Goal: Navigation & Orientation: Find specific page/section

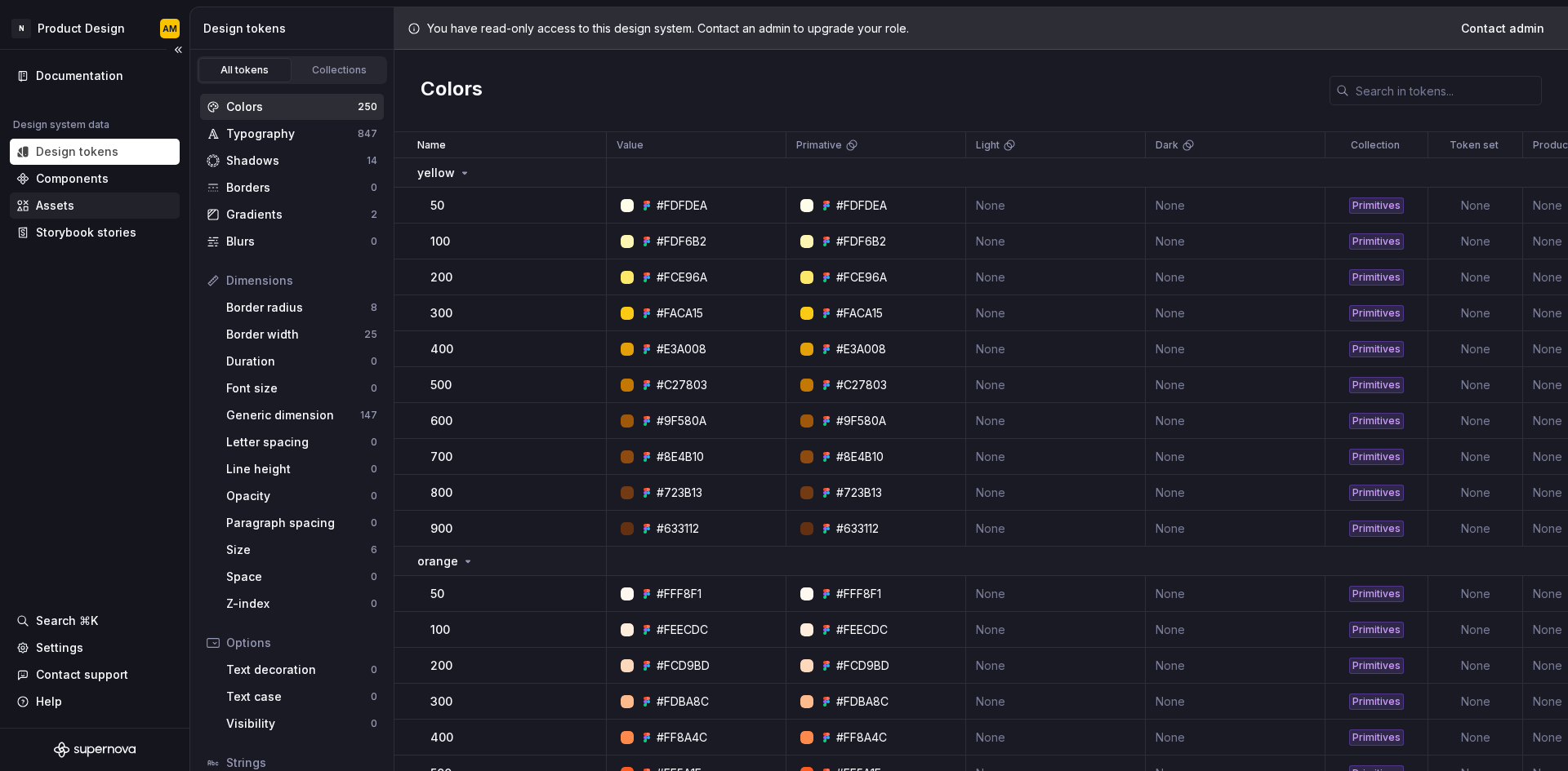
click at [77, 195] on div "Assets" at bounding box center [94, 206] width 170 height 26
click at [83, 187] on div "Components" at bounding box center [94, 179] width 170 height 26
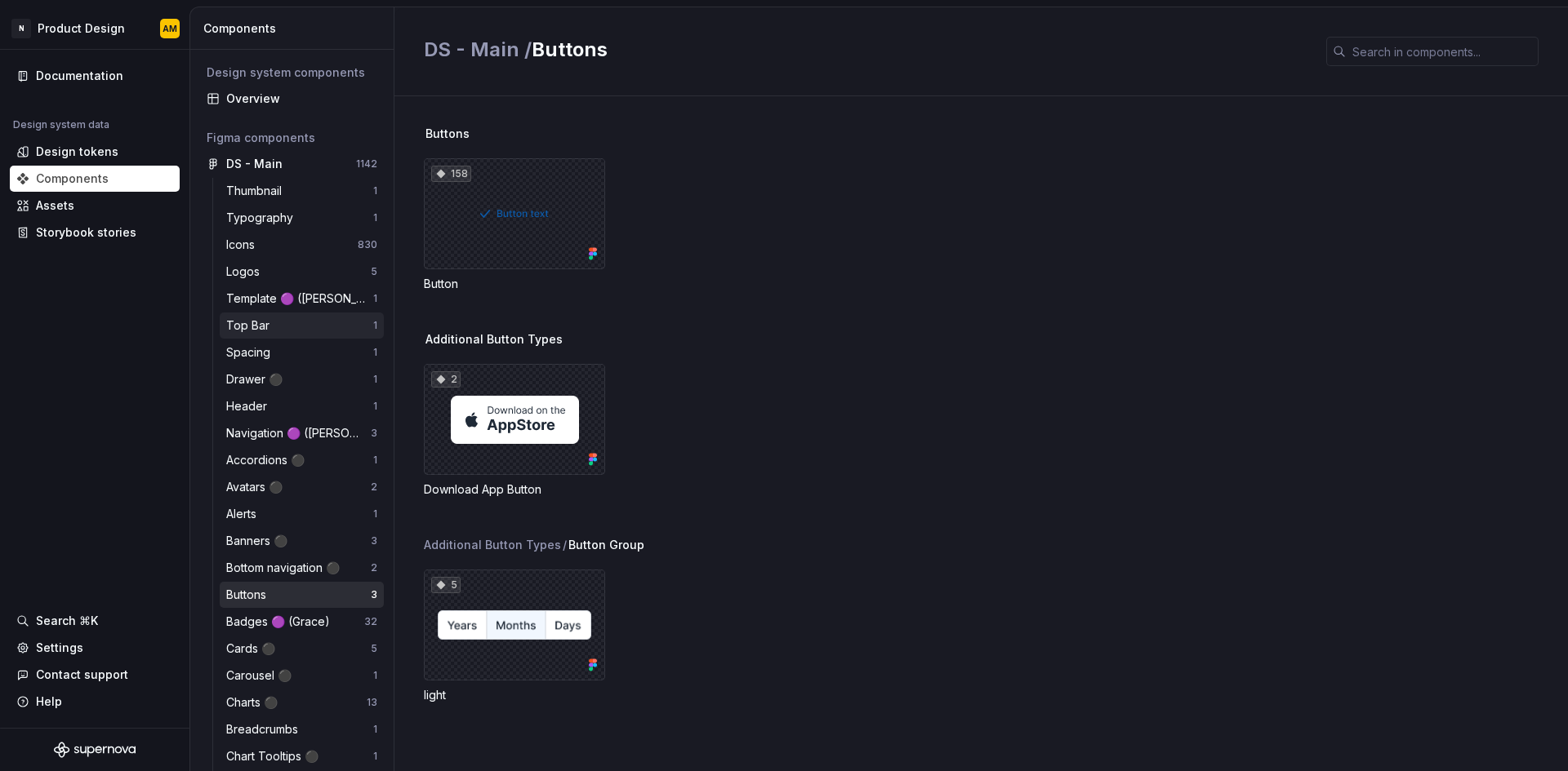
click at [293, 324] on div "Top Bar" at bounding box center [299, 325] width 147 height 17
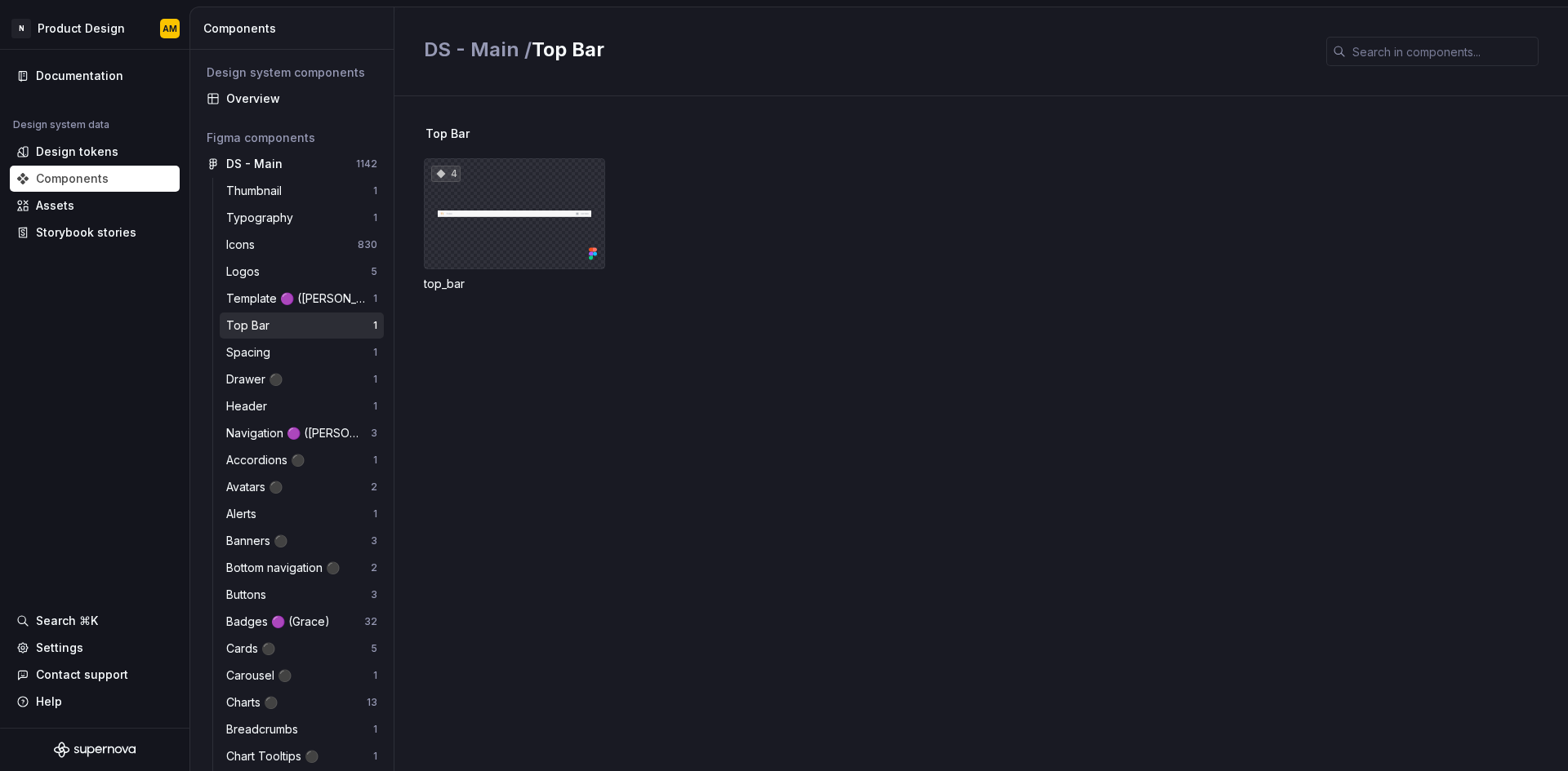
click at [490, 222] on div "4" at bounding box center [515, 214] width 181 height 111
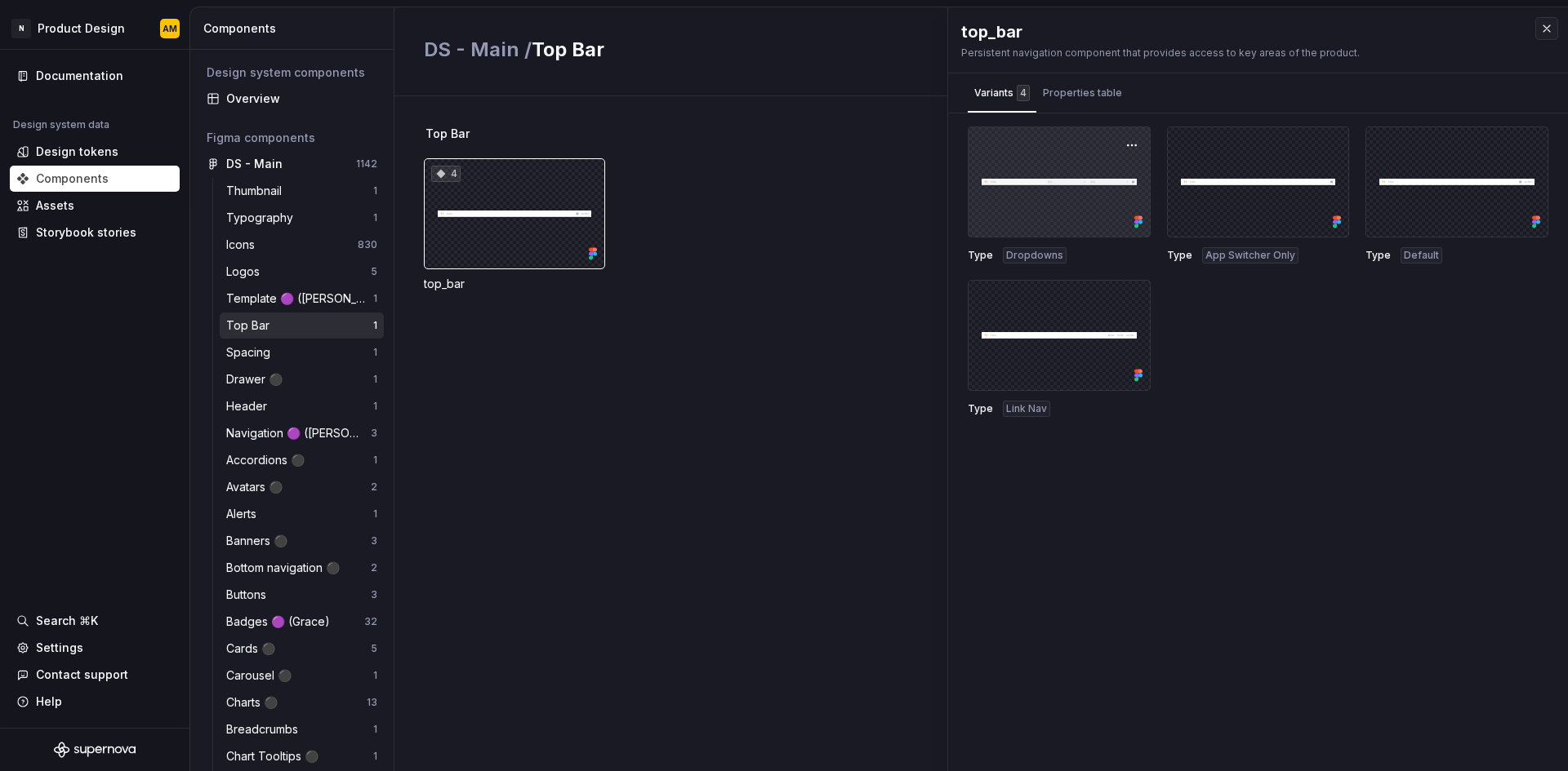
click at [1060, 181] on div at bounding box center [1059, 181] width 183 height 111
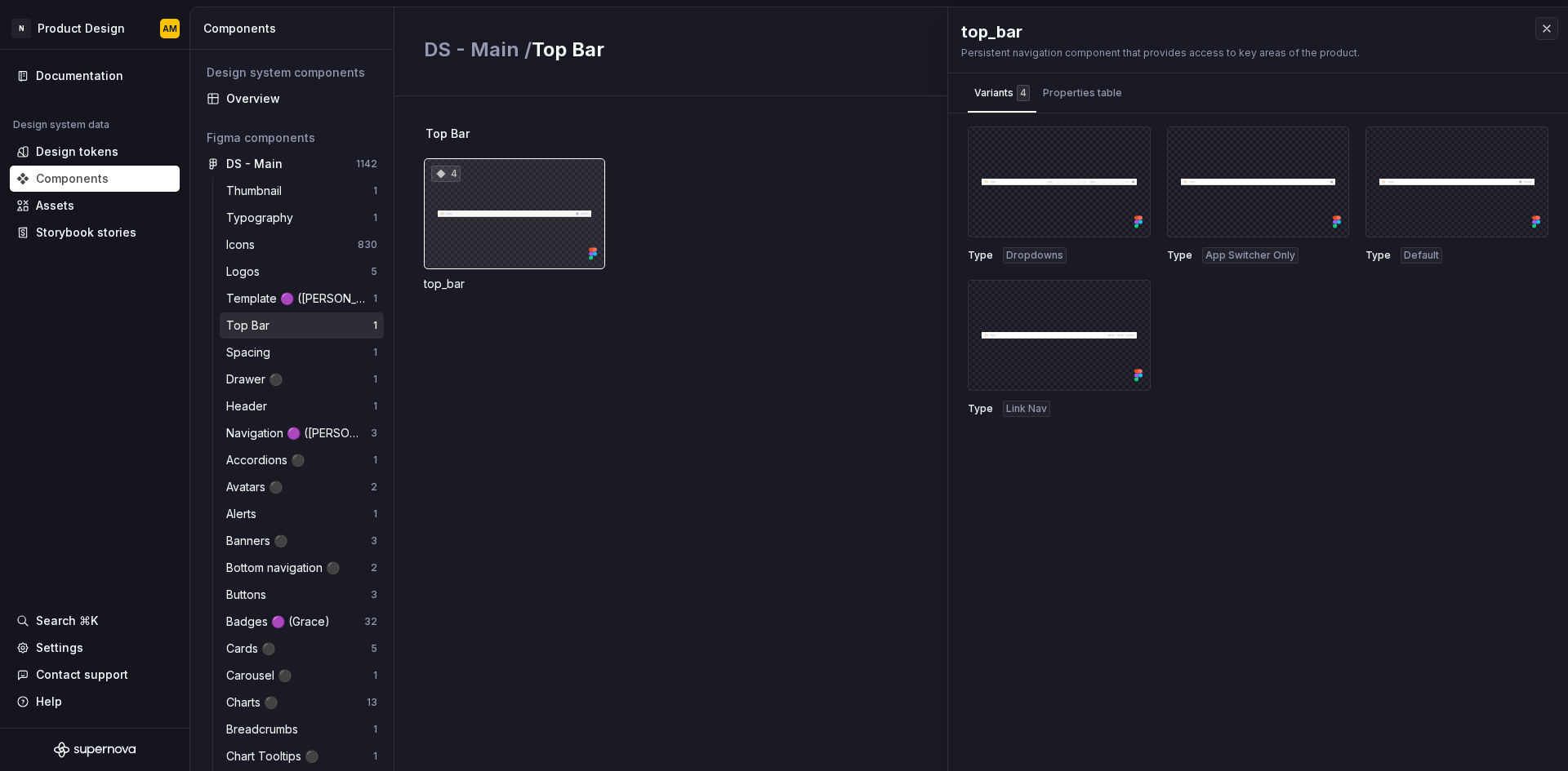
click at [502, 222] on div "4" at bounding box center [515, 214] width 181 height 111
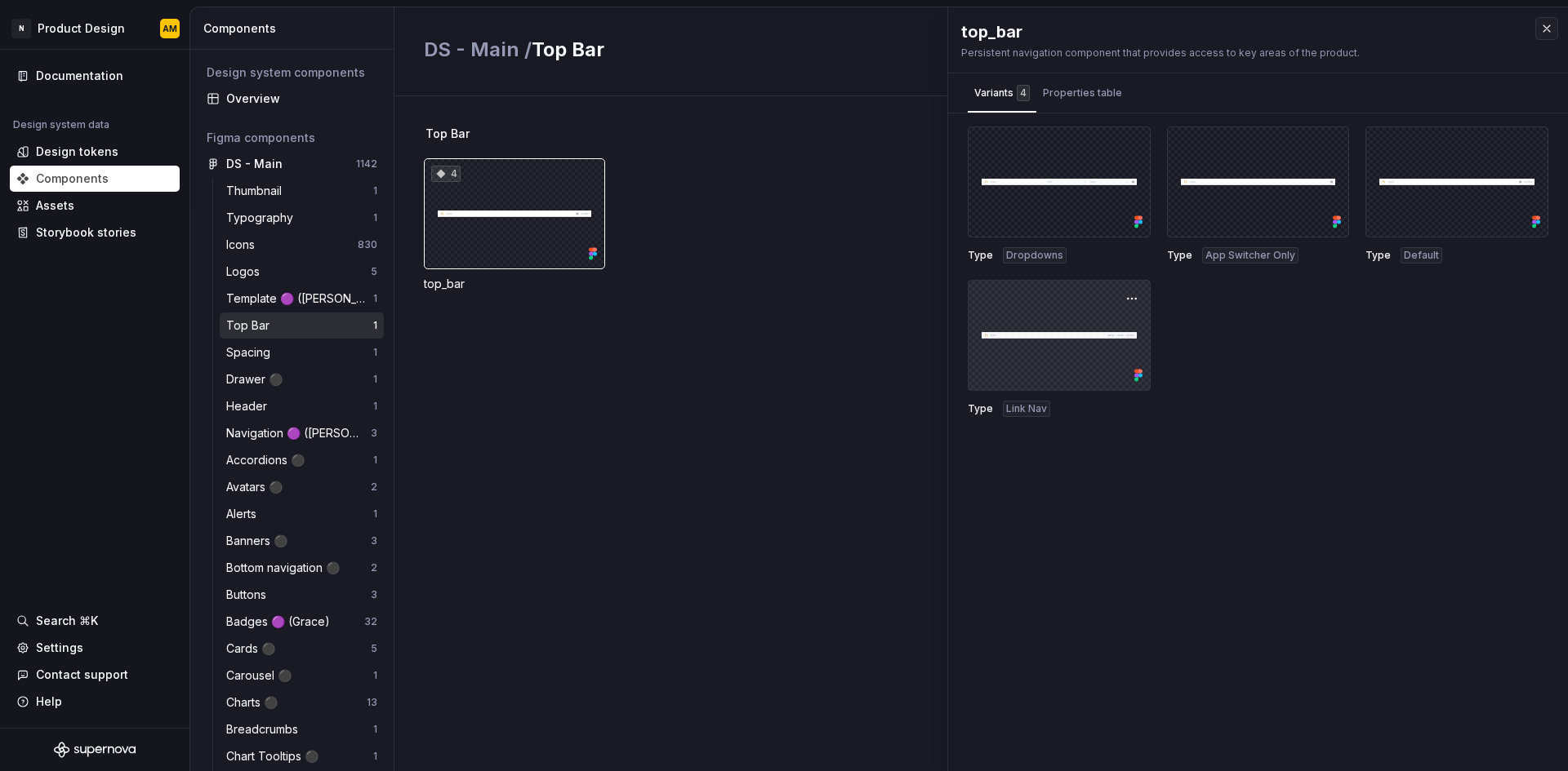
click at [1094, 343] on div at bounding box center [1059, 335] width 183 height 111
